Goal: Task Accomplishment & Management: Manage account settings

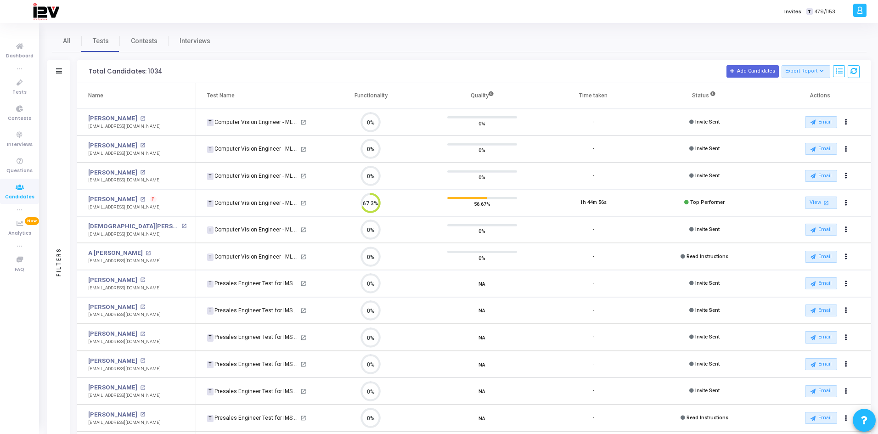
click at [13, 189] on icon at bounding box center [19, 187] width 19 height 11
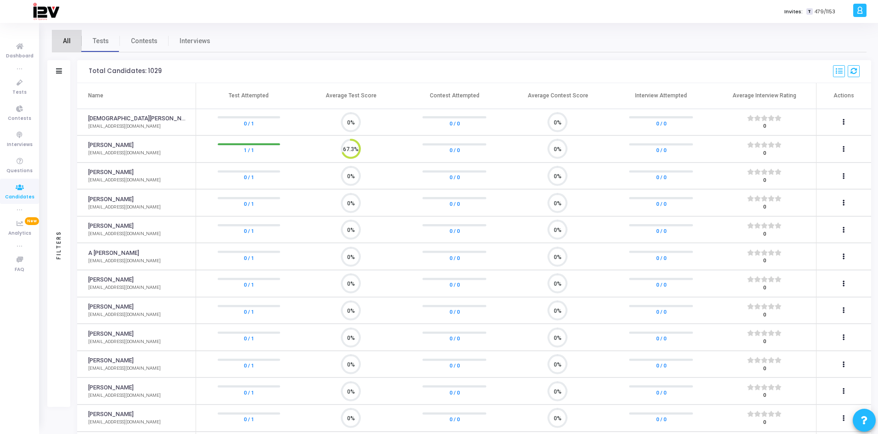
click at [71, 44] on link "All" at bounding box center [67, 41] width 30 height 22
click at [103, 41] on span "Tests" at bounding box center [101, 41] width 16 height 10
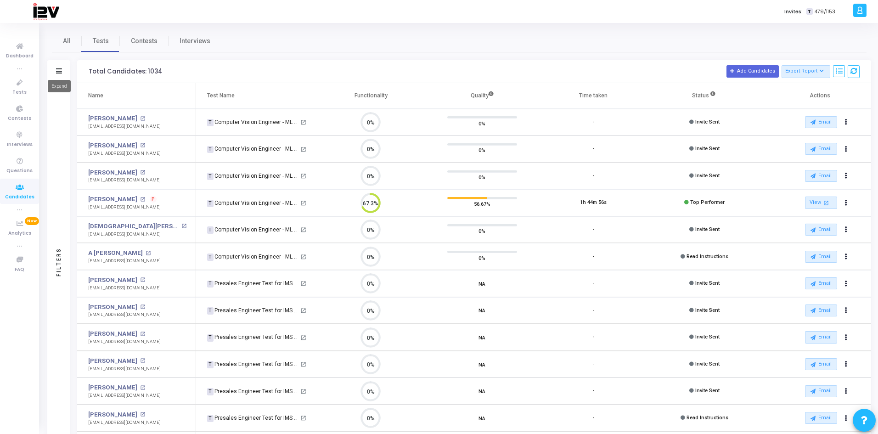
click at [60, 70] on icon at bounding box center [59, 70] width 6 height 5
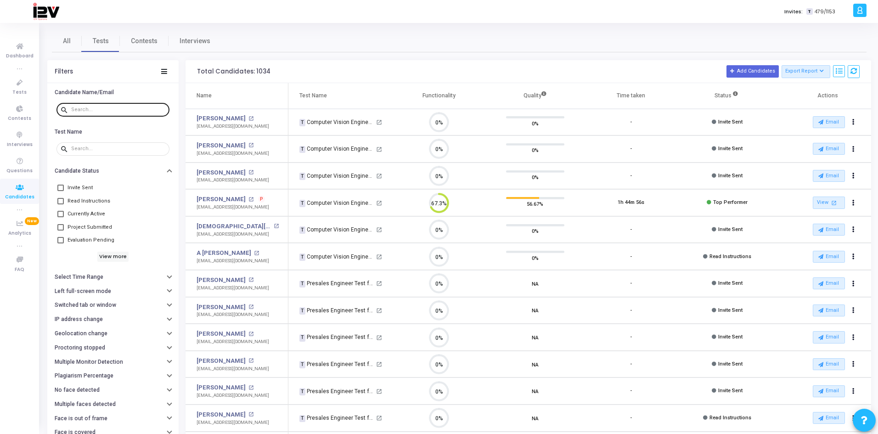
click at [107, 110] on input "text" at bounding box center [118, 110] width 95 height 6
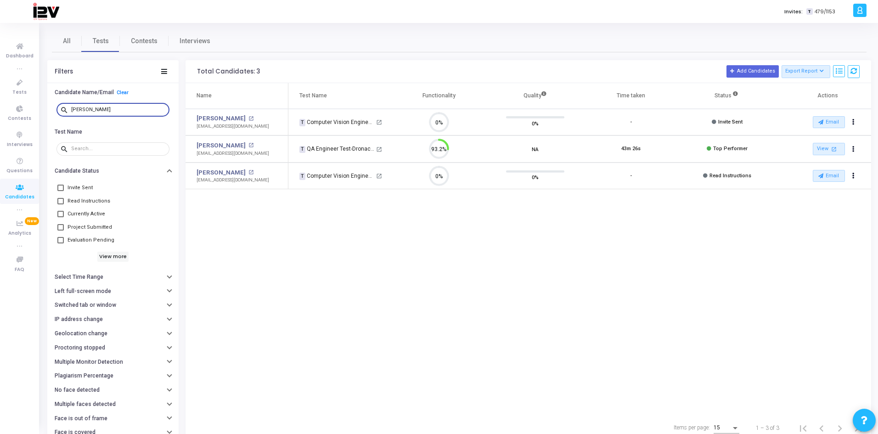
scroll to position [4, 4]
drag, startPoint x: 119, startPoint y: 110, endPoint x: 85, endPoint y: 113, distance: 34.1
click at [85, 113] on div "[PERSON_NAME]" at bounding box center [118, 109] width 95 height 15
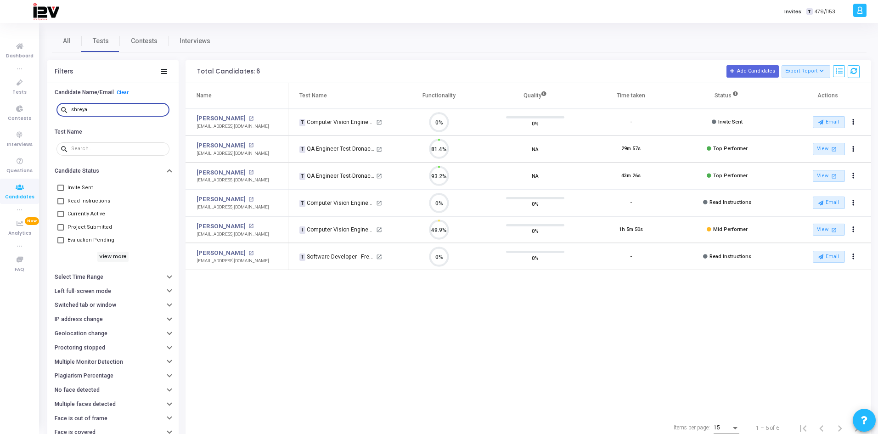
scroll to position [19, 23]
type input "s"
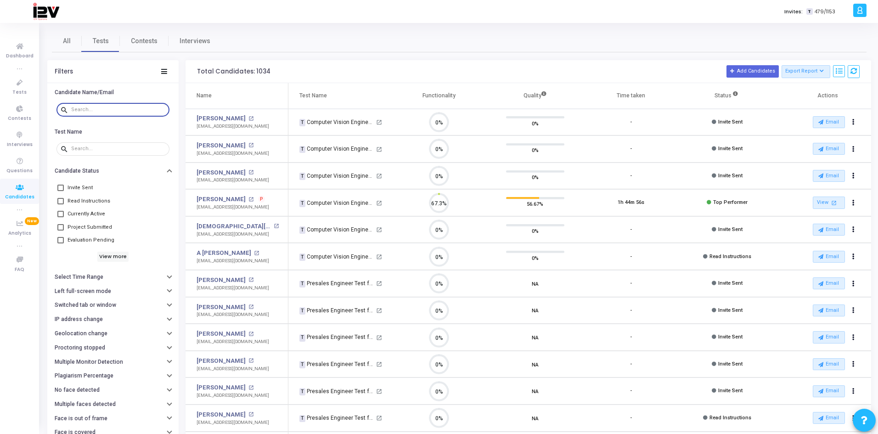
scroll to position [4, 4]
click at [20, 85] on icon at bounding box center [19, 82] width 19 height 11
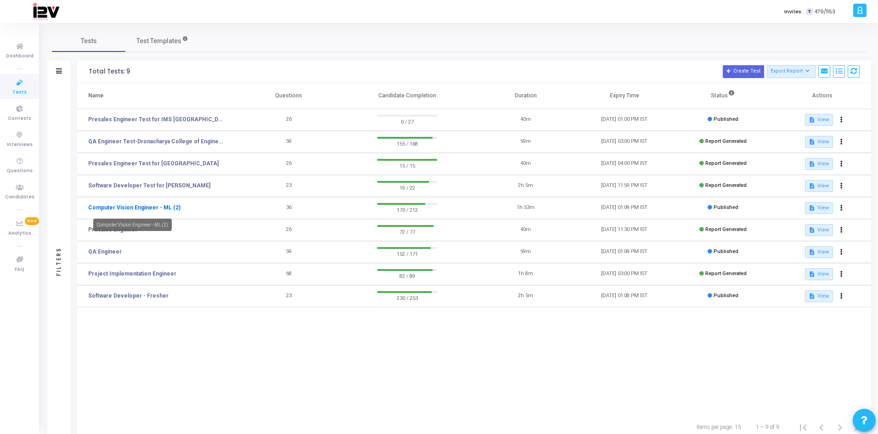
click at [152, 207] on link "Computer Vision Engineer - ML (2)" at bounding box center [134, 207] width 92 height 8
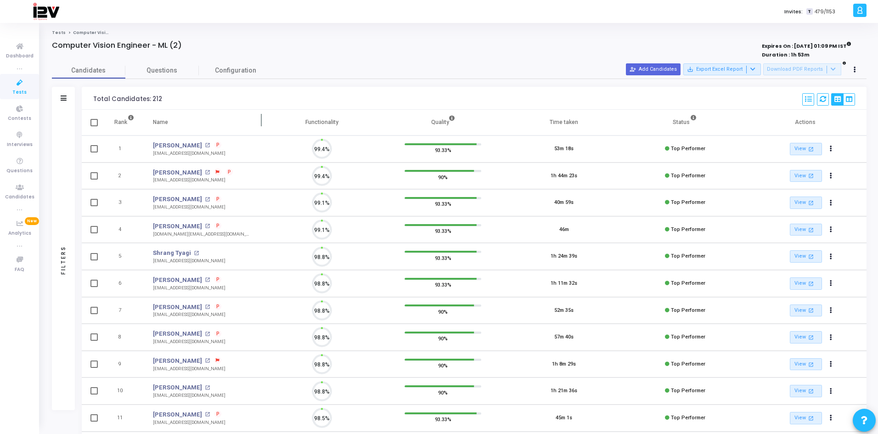
scroll to position [19, 23]
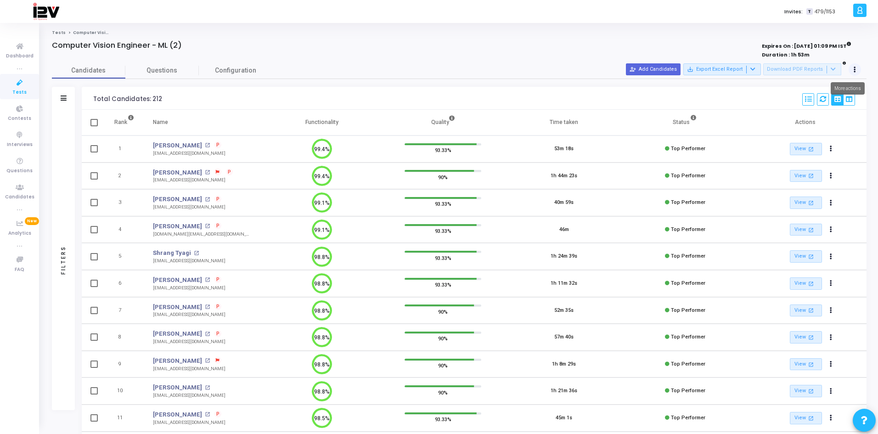
click at [436, 67] on button at bounding box center [854, 69] width 13 height 13
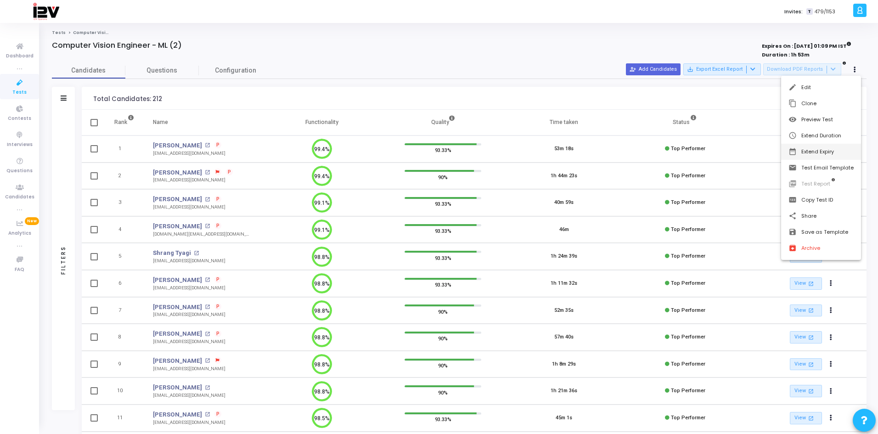
click at [436, 152] on button "date_range Extend Expiry" at bounding box center [821, 152] width 80 height 16
click at [436, 213] on span "25" at bounding box center [754, 212] width 11 height 11
click at [436, 265] on span "Set" at bounding box center [765, 286] width 47 height 10
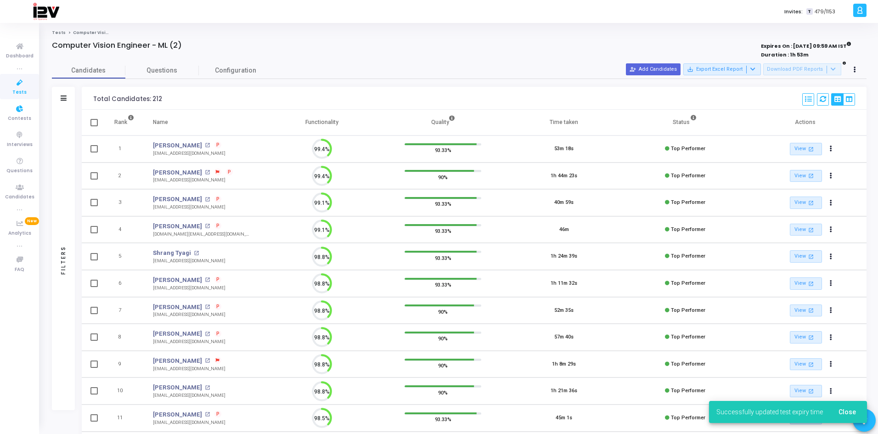
click at [14, 89] on span "Tests" at bounding box center [19, 93] width 14 height 8
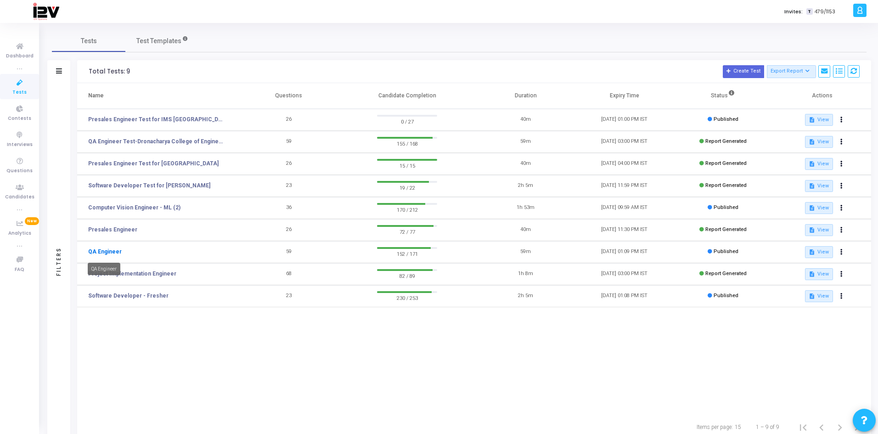
click at [105, 252] on link "QA Engineer" at bounding box center [105, 251] width 34 height 8
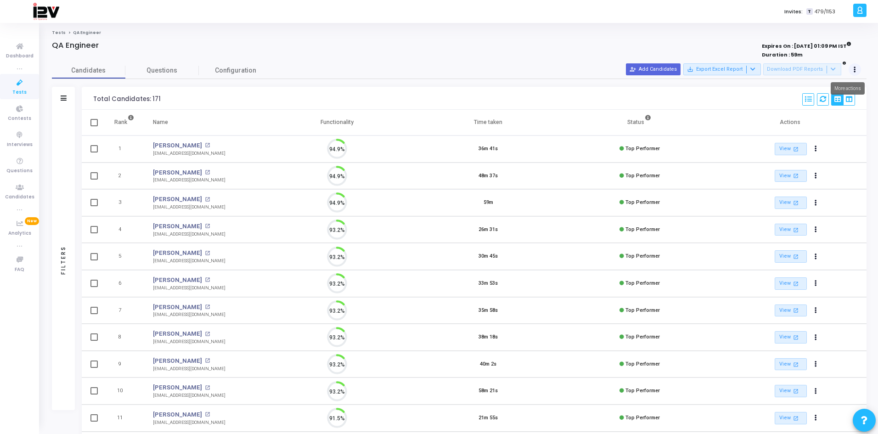
click at [436, 68] on button at bounding box center [854, 69] width 13 height 13
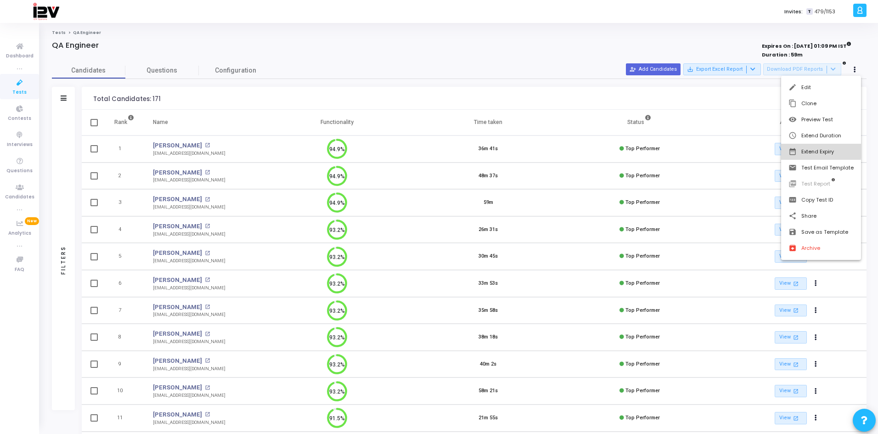
click at [436, 151] on button "date_range Extend Expiry" at bounding box center [821, 152] width 80 height 16
click at [436, 213] on span "25" at bounding box center [754, 212] width 11 height 11
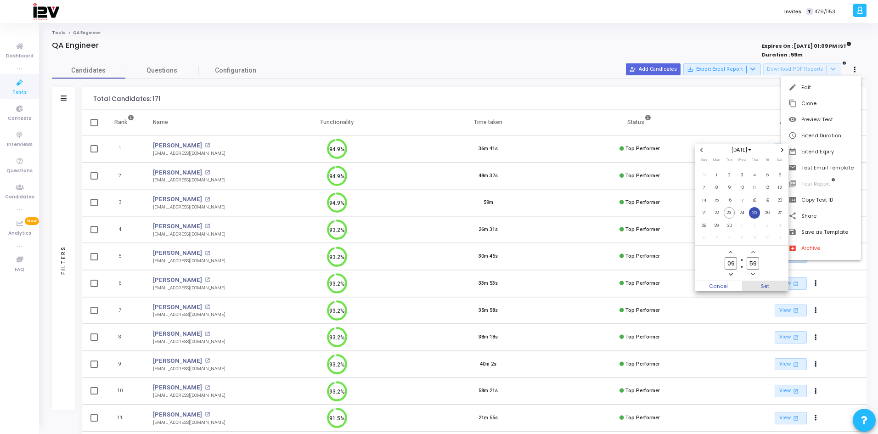
click at [436, 265] on span "Set" at bounding box center [765, 286] width 47 height 10
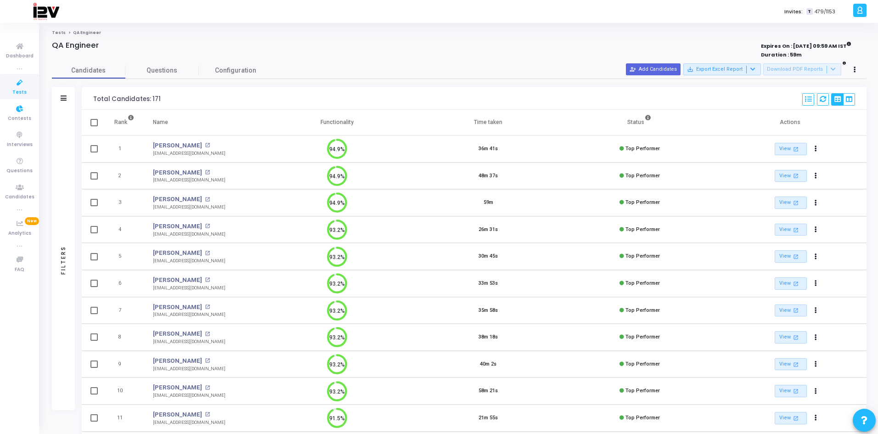
click at [21, 90] on span "Tests" at bounding box center [19, 93] width 14 height 8
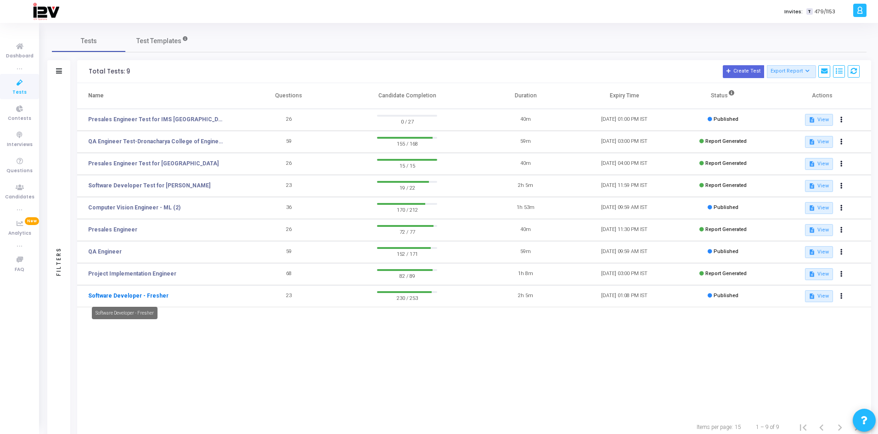
click at [143, 265] on link "Software Developer - Fresher" at bounding box center [128, 296] width 80 height 8
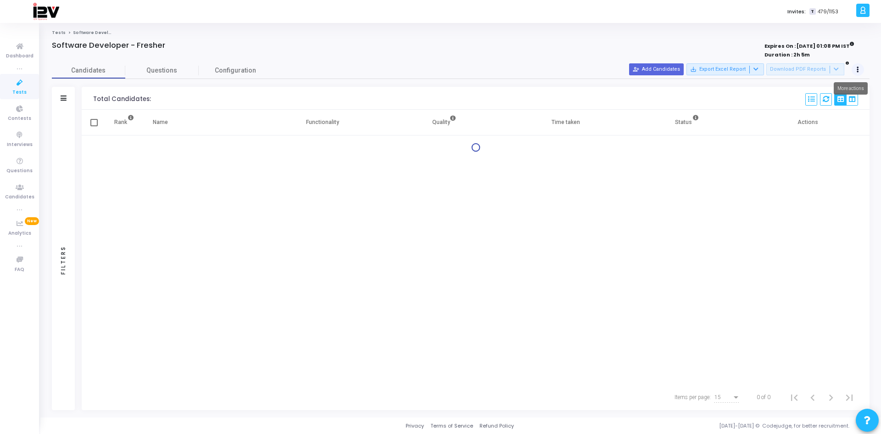
click at [436, 68] on button at bounding box center [858, 69] width 13 height 13
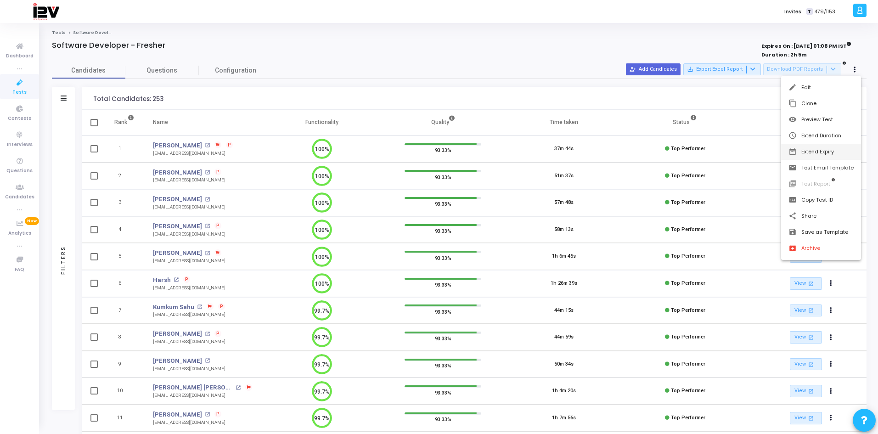
click at [436, 152] on button "date_range Extend Expiry" at bounding box center [821, 152] width 80 height 16
click at [436, 215] on span "25" at bounding box center [754, 212] width 11 height 11
click at [436, 265] on span "Set" at bounding box center [765, 286] width 47 height 10
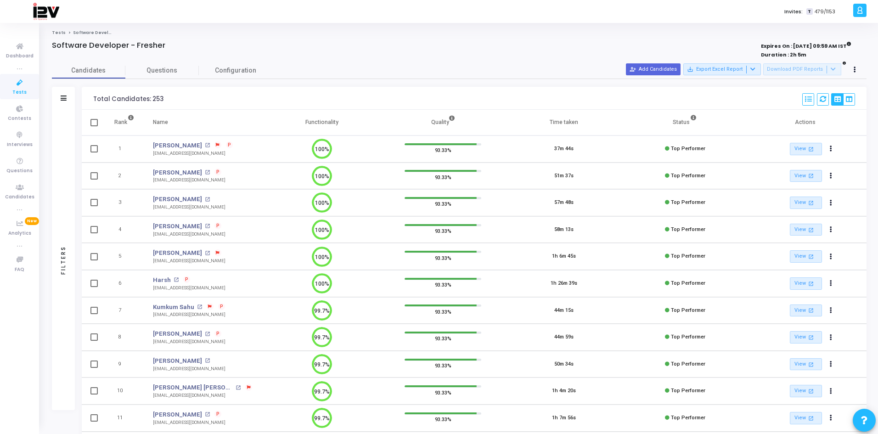
scroll to position [4, 4]
drag, startPoint x: 22, startPoint y: 190, endPoint x: 39, endPoint y: 172, distance: 24.7
click at [22, 190] on icon at bounding box center [19, 187] width 19 height 11
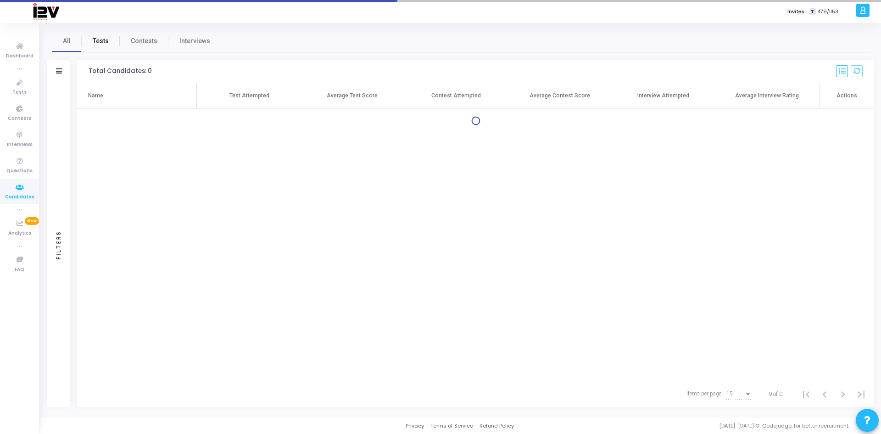
click at [90, 37] on link "Tests" at bounding box center [101, 41] width 38 height 22
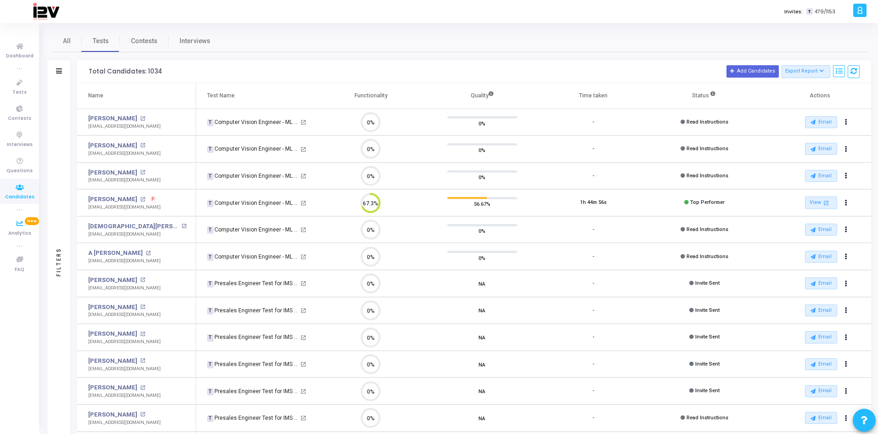
click at [17, 189] on icon at bounding box center [19, 187] width 19 height 11
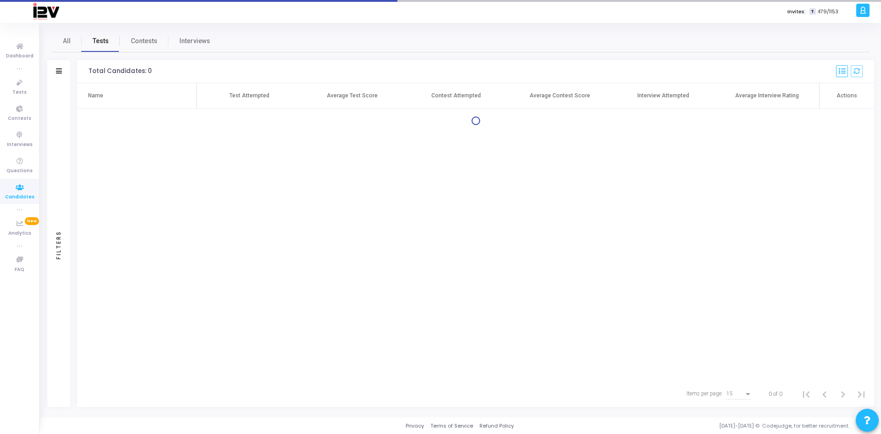
click at [108, 39] on span "Tests" at bounding box center [101, 41] width 16 height 10
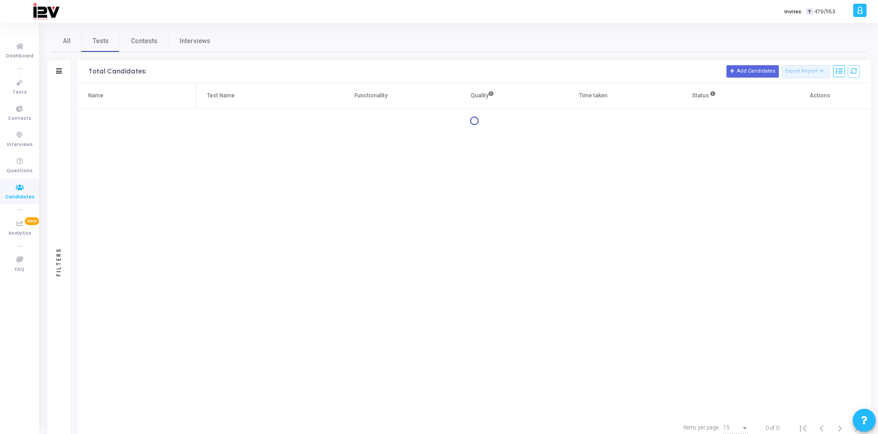
click at [55, 73] on div "Filters" at bounding box center [58, 71] width 23 height 23
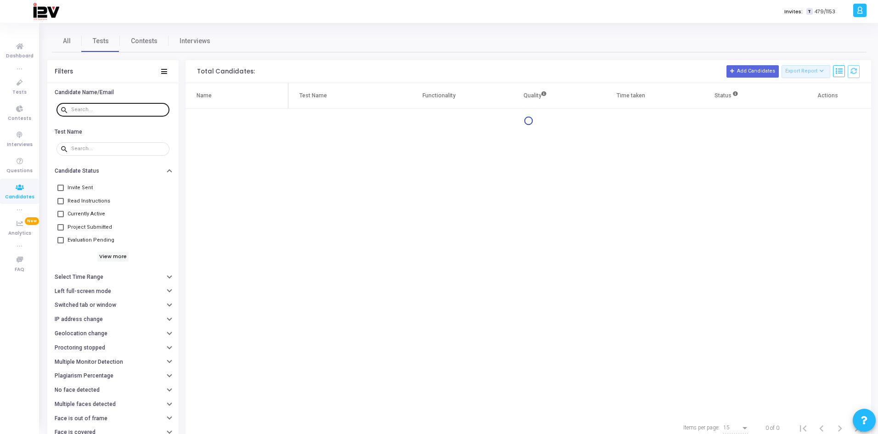
click at [98, 109] on input "text" at bounding box center [118, 110] width 95 height 6
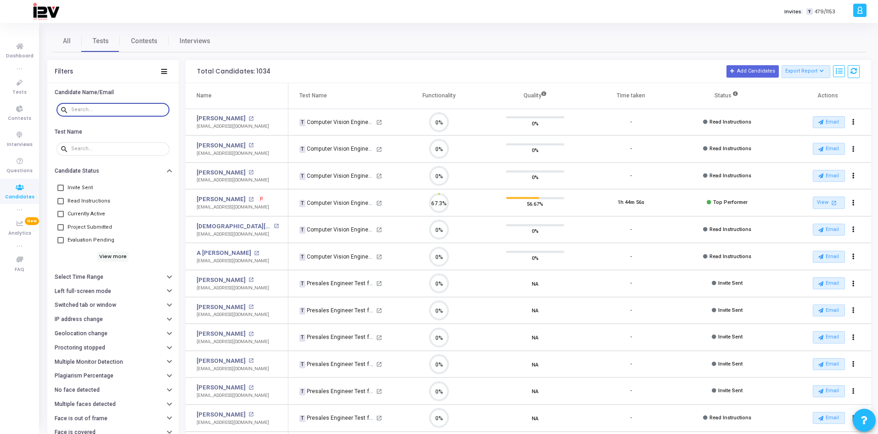
scroll to position [19, 23]
type input "[PERSON_NAME]"
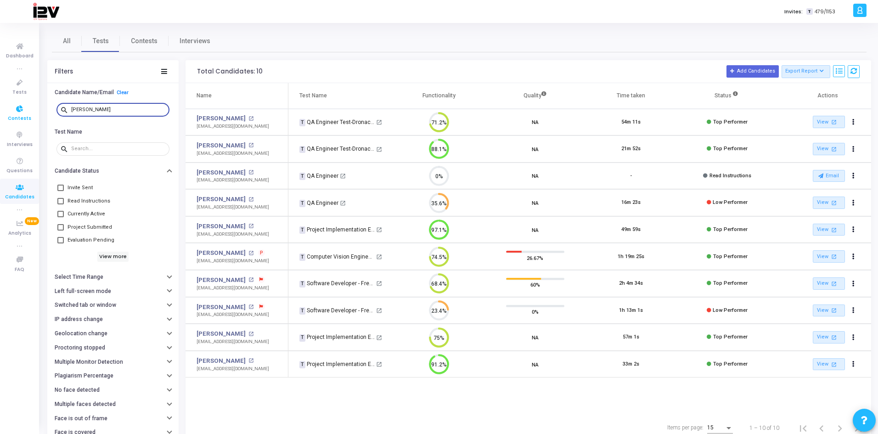
drag, startPoint x: 112, startPoint y: 111, endPoint x: 35, endPoint y: 111, distance: 76.2
click at [35, 111] on div "Dashboard true Tests Contests Interviews Questions Candidates true Analytics Ne…" at bounding box center [439, 217] width 878 height 434
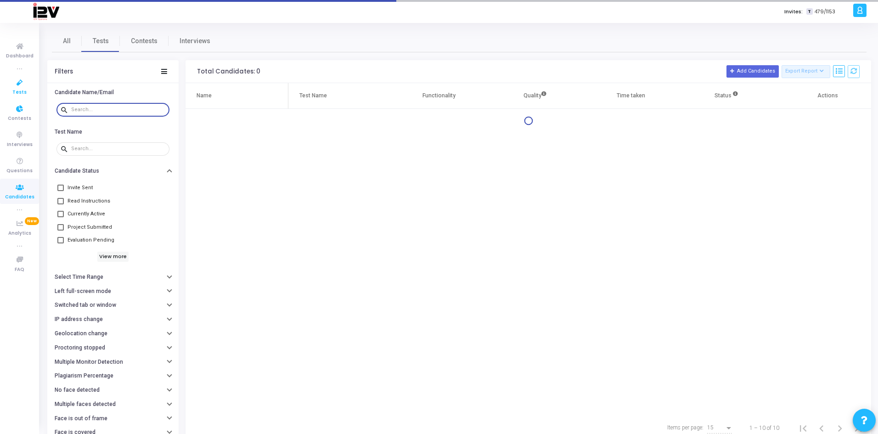
click at [19, 89] on span "Tests" at bounding box center [19, 93] width 14 height 8
